Goal: Download file/media

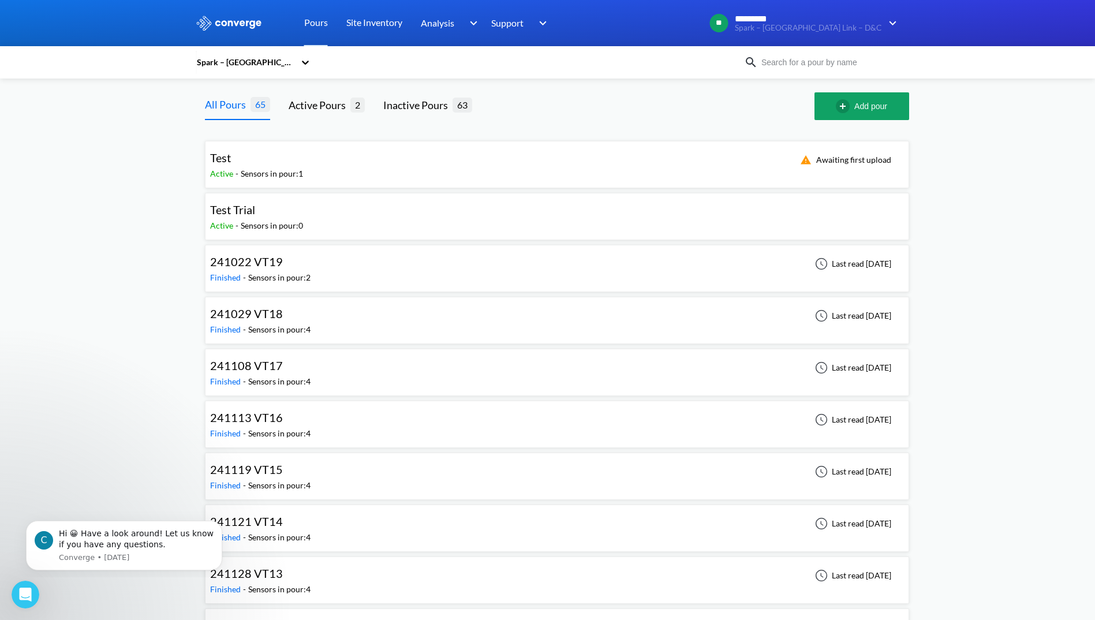
click at [250, 62] on div "Spark – [GEOGRAPHIC_DATA] Link – D&C" at bounding box center [245, 62] width 99 height 13
click at [261, 140] on div "Spark – [GEOGRAPHIC_DATA] Link – D&C" at bounding box center [253, 162] width 115 height 47
click at [311, 64] on icon at bounding box center [306, 63] width 12 height 12
click at [287, 57] on div "Spark – [GEOGRAPHIC_DATA] Link – D&C" at bounding box center [245, 62] width 99 height 13
click at [799, 65] on input at bounding box center [828, 62] width 140 height 13
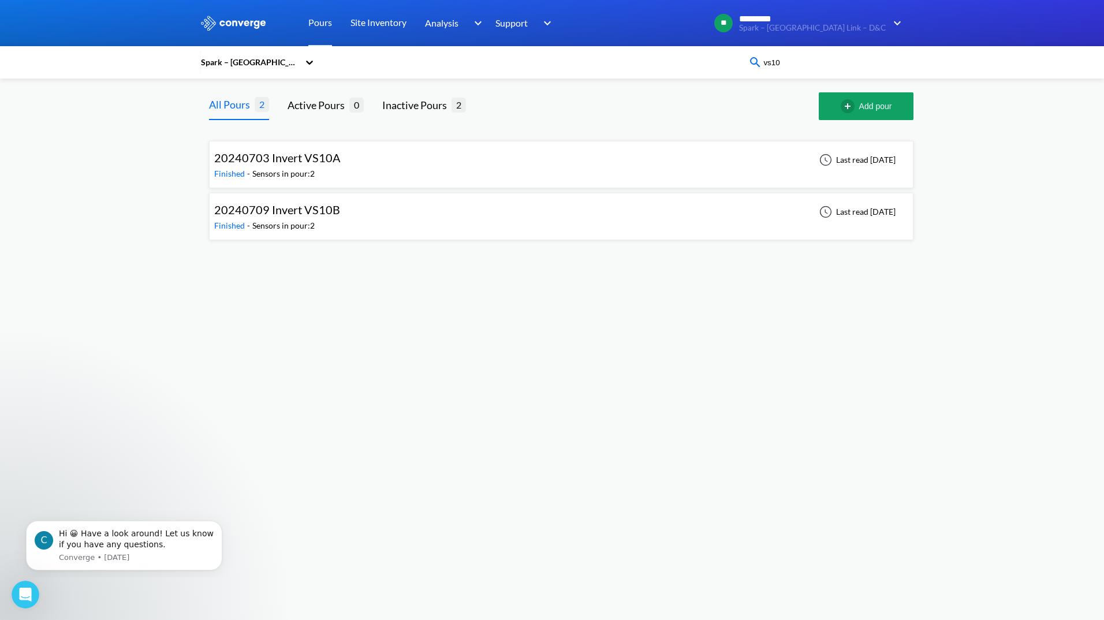
type input "vs10"
click at [369, 211] on div "20240709 Invert VS10B Finished - Sensors in pour: 2 Last read [DATE]" at bounding box center [561, 216] width 694 height 37
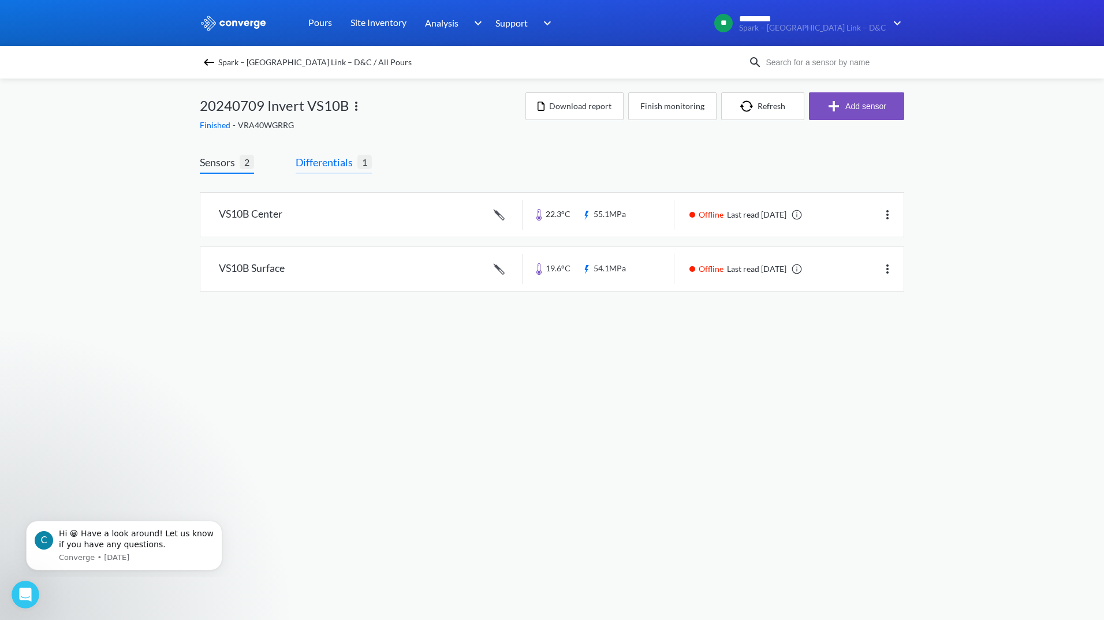
click at [322, 166] on span "Differentials" at bounding box center [327, 162] width 62 height 16
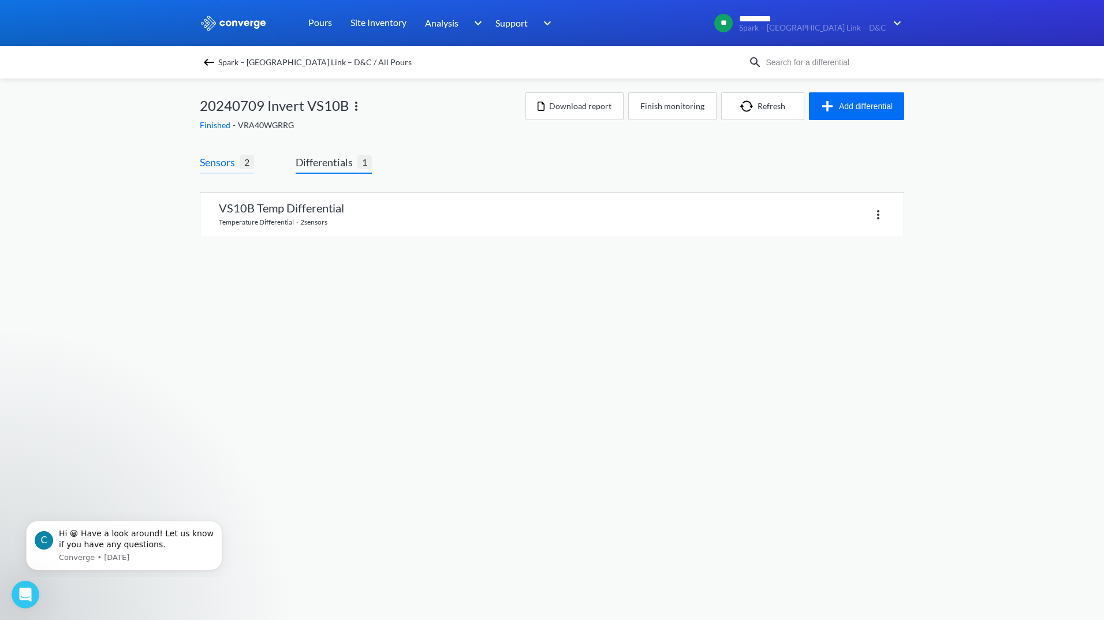
click at [226, 165] on span "Sensors" at bounding box center [220, 162] width 40 height 16
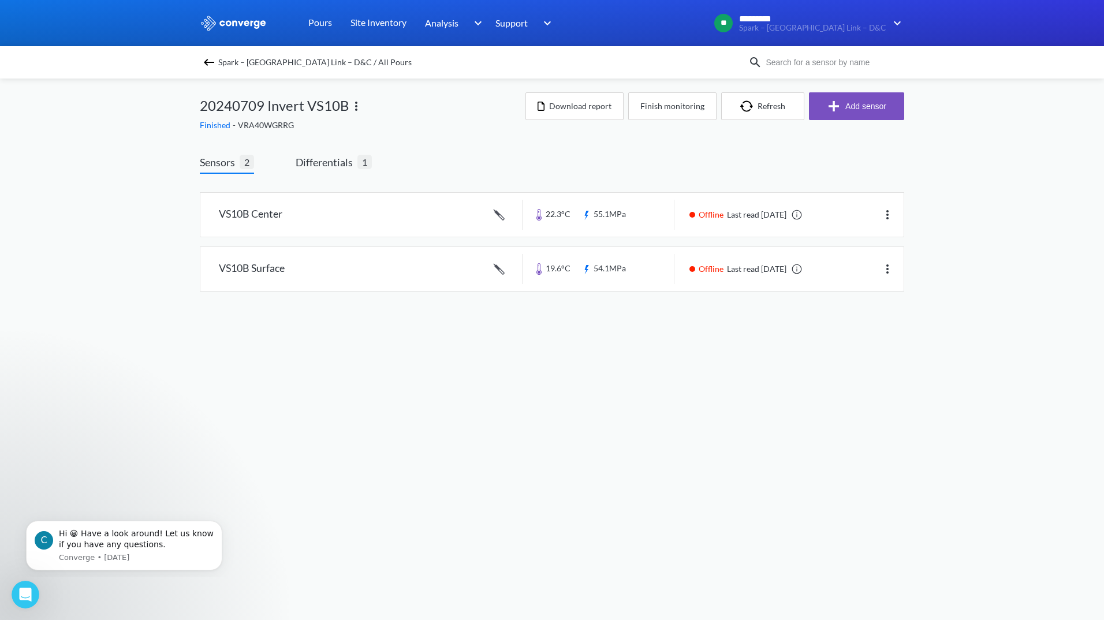
click at [208, 62] on img at bounding box center [209, 62] width 14 height 14
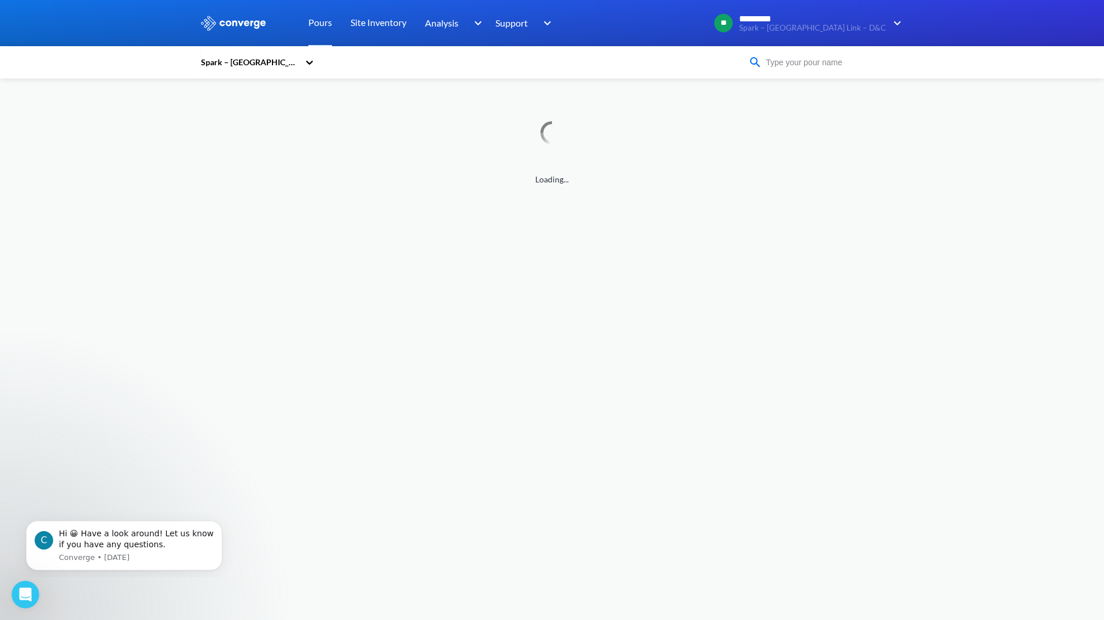
click at [818, 65] on input at bounding box center [832, 62] width 140 height 13
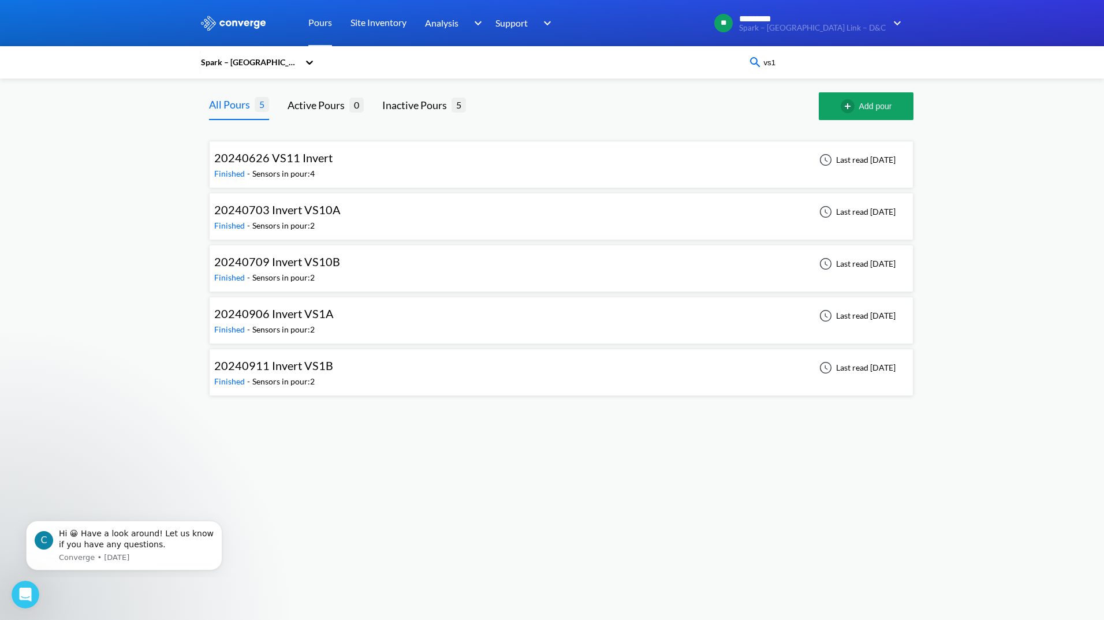
type input "vs1"
click at [315, 324] on div "Sensors in pour: 2" at bounding box center [283, 329] width 62 height 13
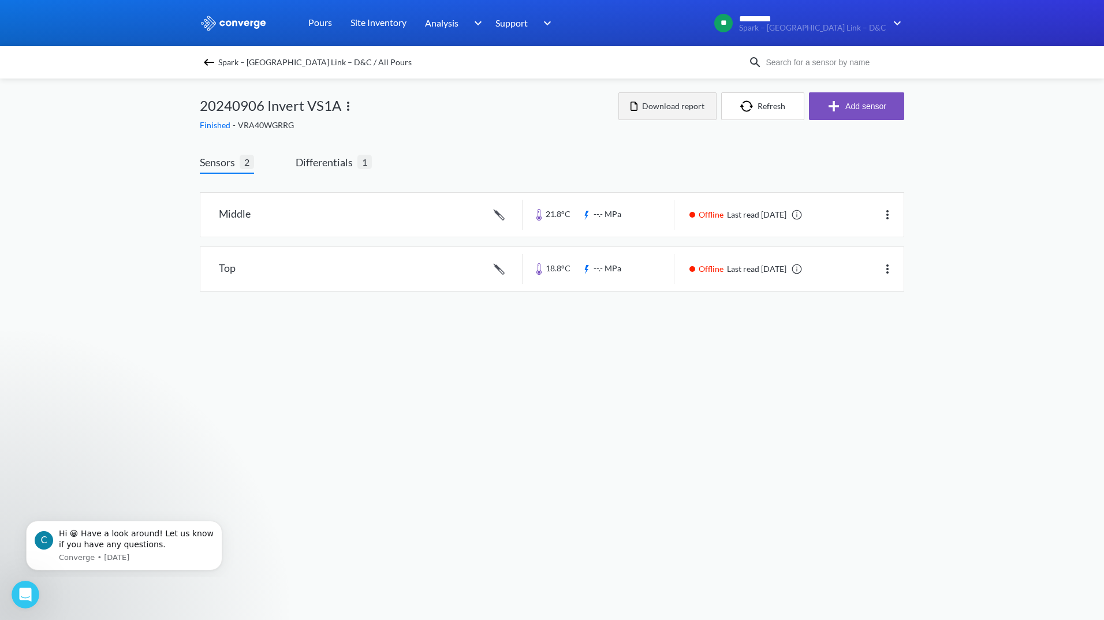
click at [673, 106] on button "Download report" at bounding box center [667, 106] width 98 height 28
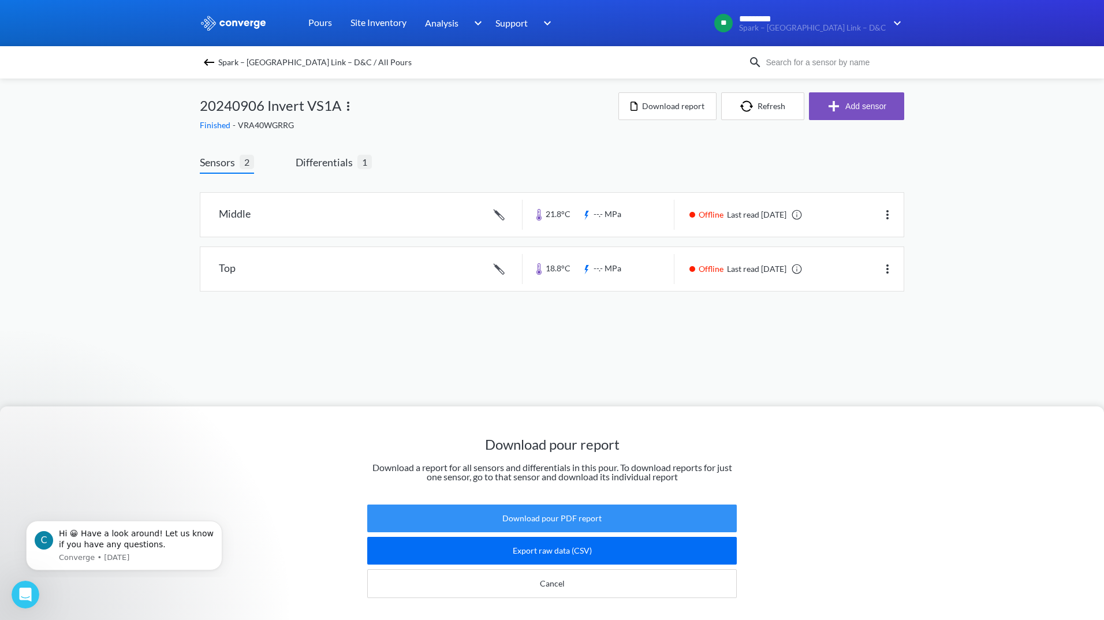
click at [584, 512] on button "Download pour PDF report" at bounding box center [552, 519] width 370 height 28
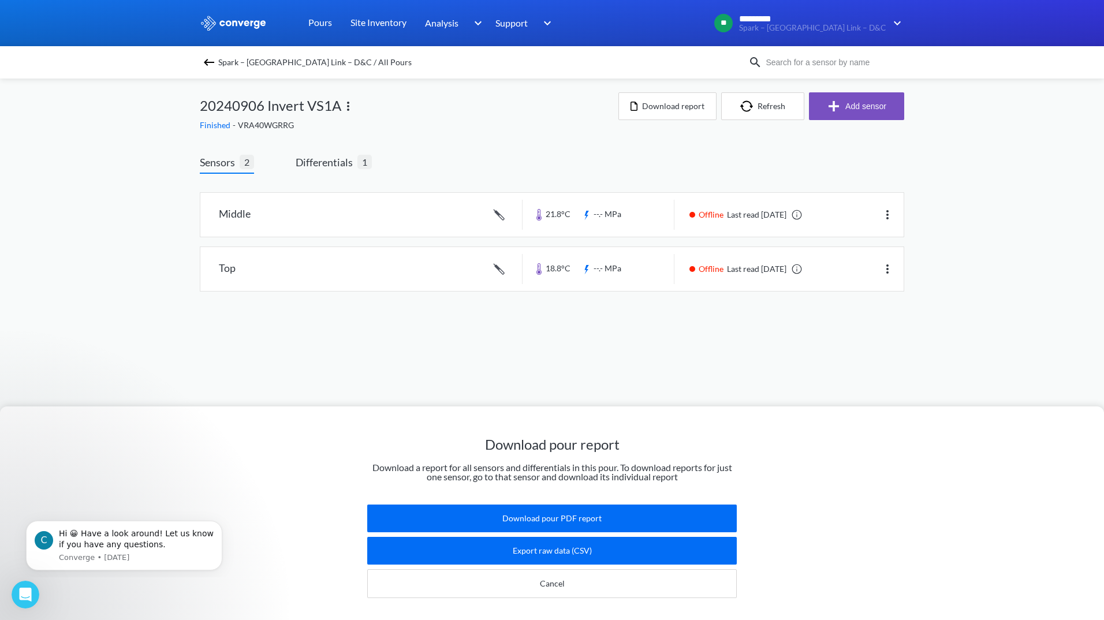
click at [334, 167] on div "Download pour report Download a report for all sensors and differentials in thi…" at bounding box center [552, 310] width 1104 height 620
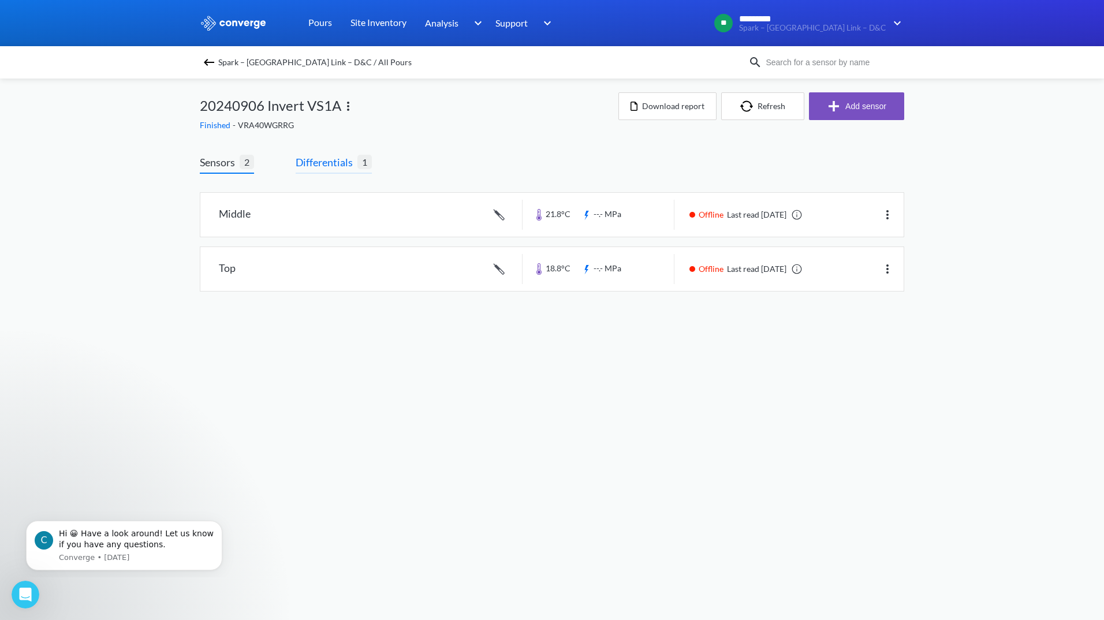
click at [331, 167] on span "Differentials" at bounding box center [327, 162] width 62 height 16
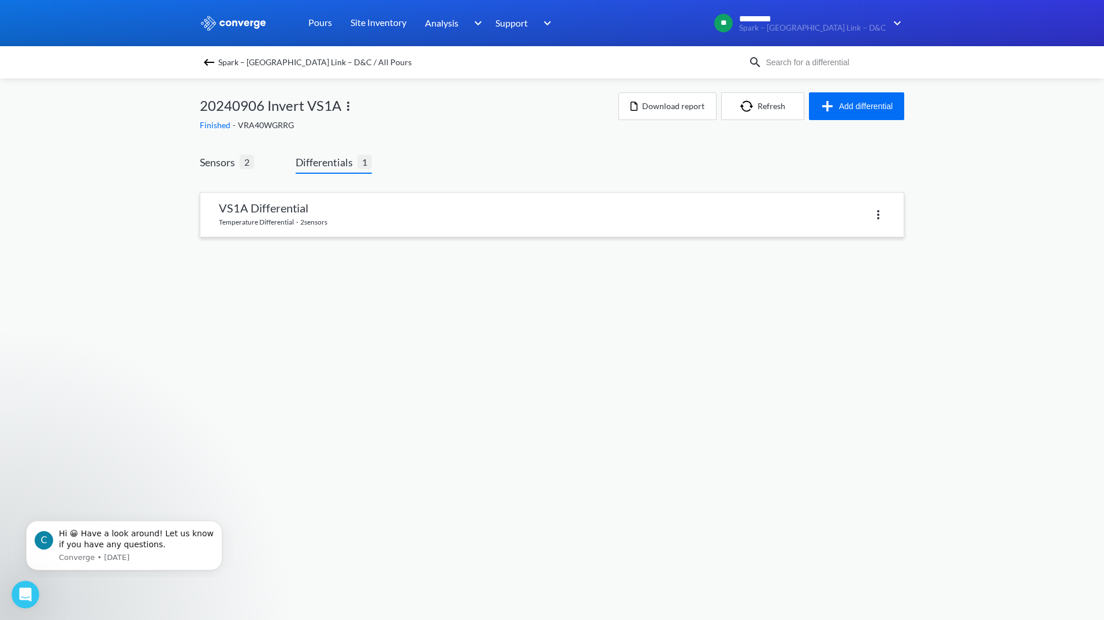
click at [313, 208] on link at bounding box center [551, 215] width 703 height 44
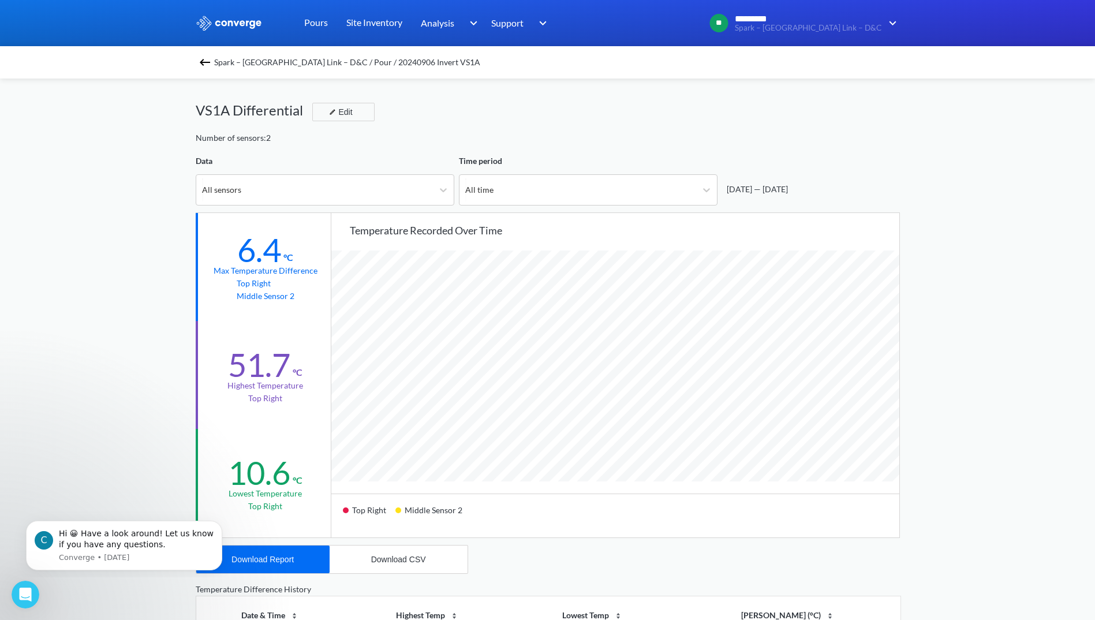
scroll to position [967, 1095]
click at [277, 564] on button "Download Report" at bounding box center [262, 560] width 133 height 28
click at [223, 64] on div "Spark – [GEOGRAPHIC_DATA] Link – D&C / Pour / 20240906 Invert VS1A" at bounding box center [548, 62] width 705 height 16
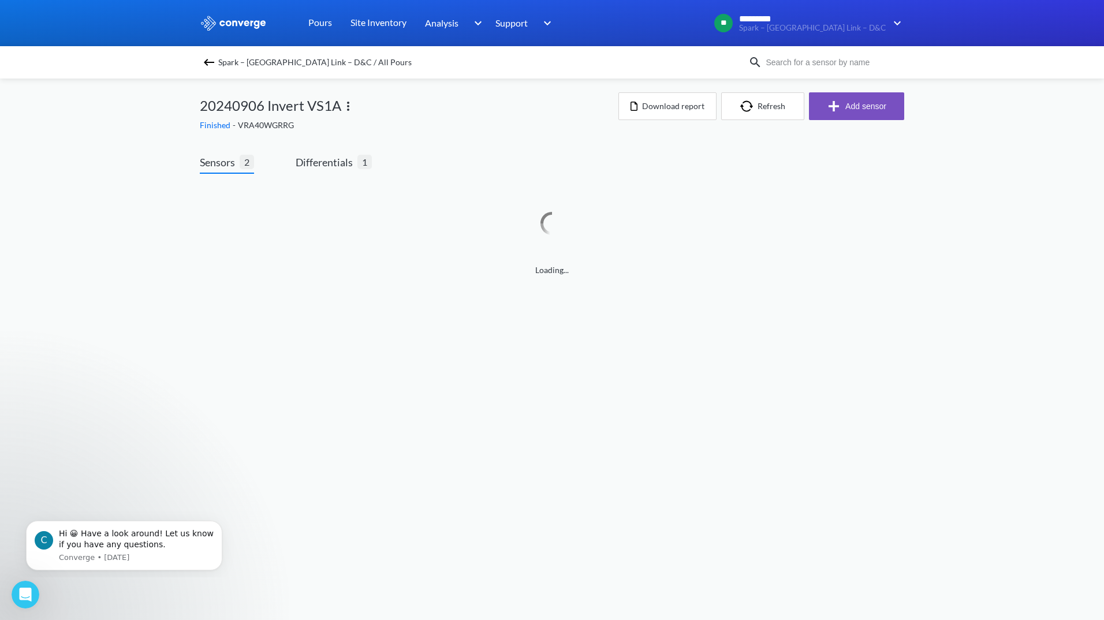
click at [828, 60] on input at bounding box center [832, 62] width 140 height 13
click at [819, 64] on input "vs1b" at bounding box center [832, 62] width 140 height 13
type input "vs1b"
click at [209, 68] on img at bounding box center [209, 62] width 14 height 14
